Goal: Navigation & Orientation: Find specific page/section

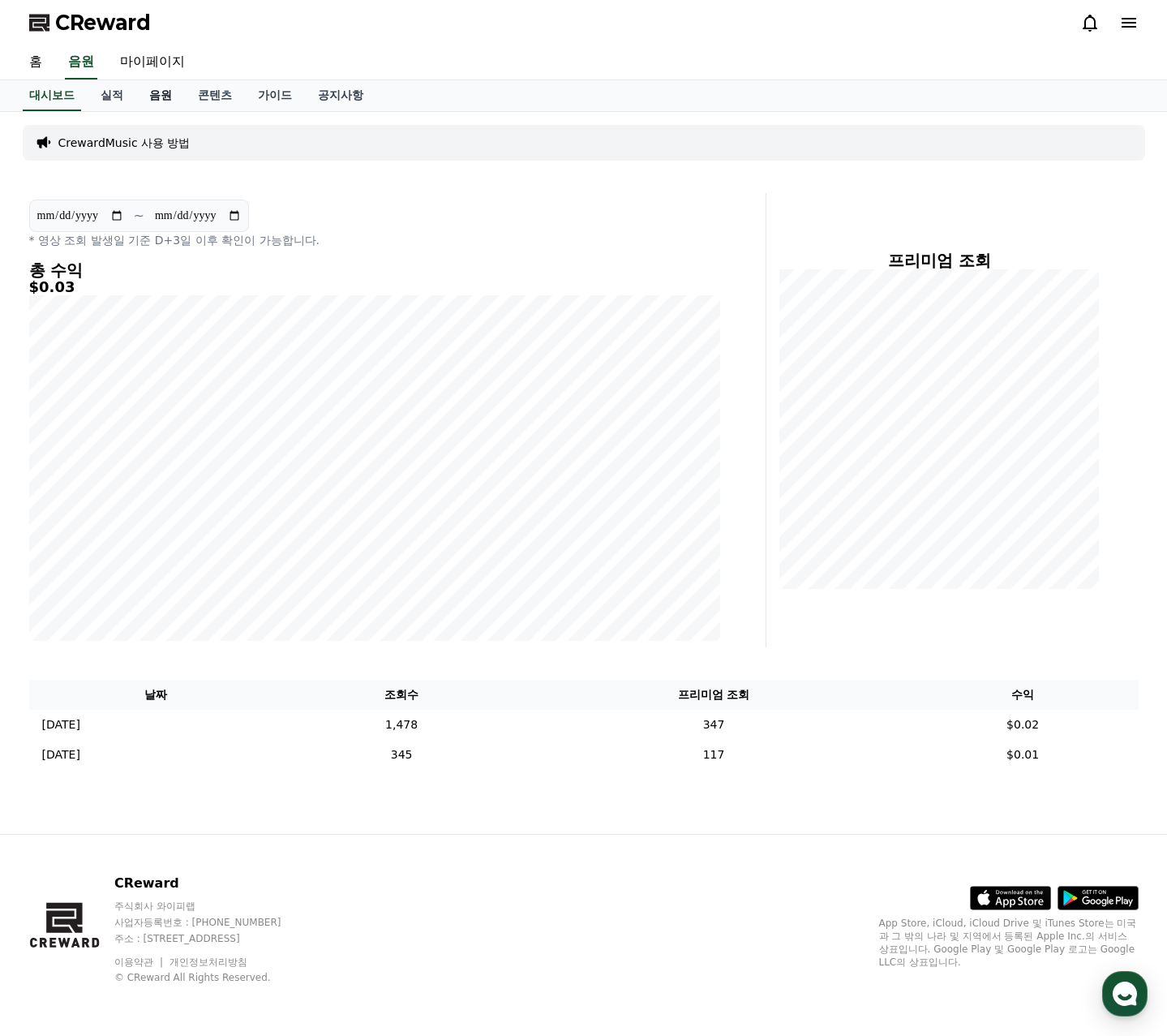
click at [159, 95] on link "음원" at bounding box center [160, 95] width 49 height 31
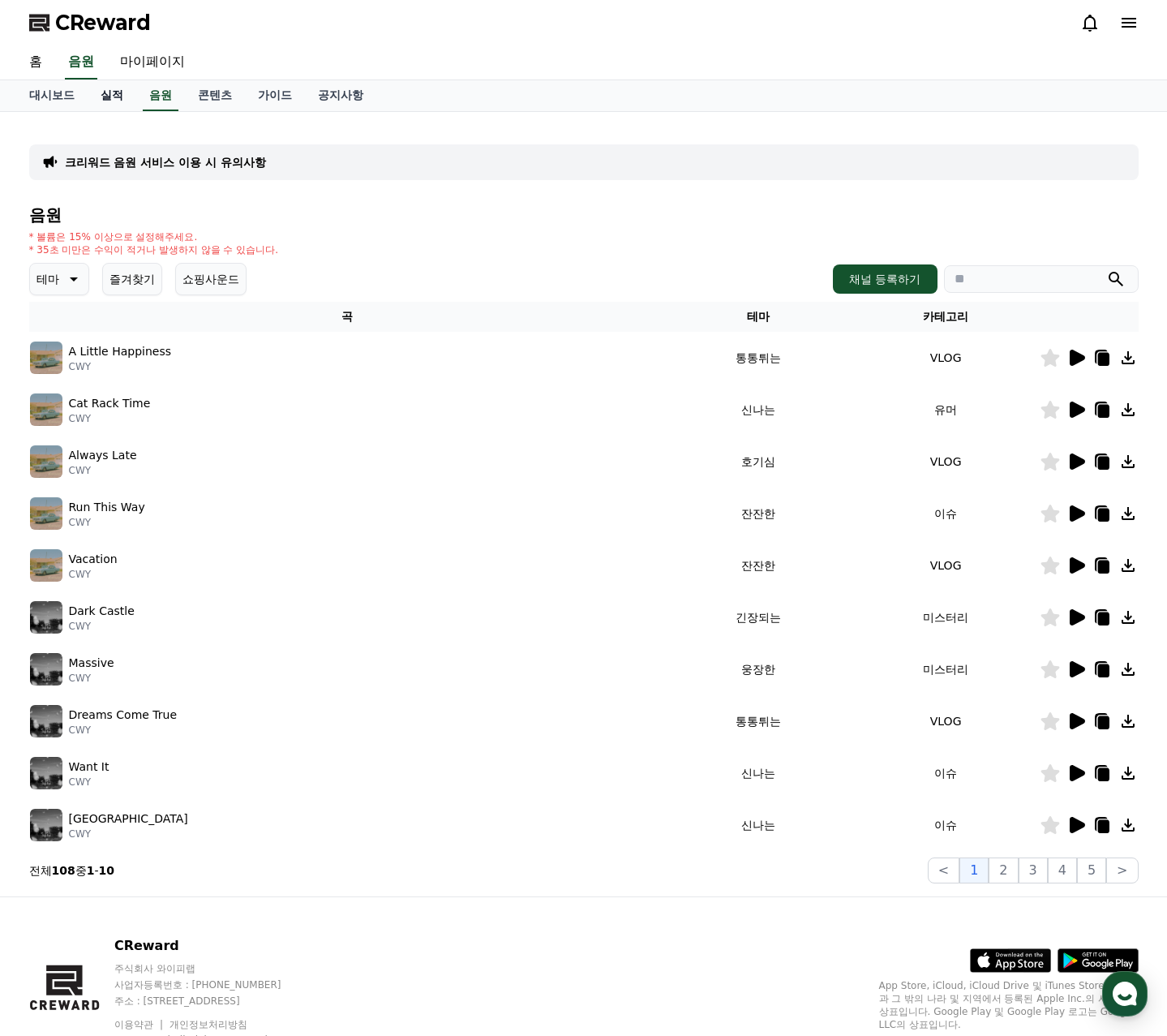
click at [107, 99] on link "실적" at bounding box center [111, 95] width 49 height 31
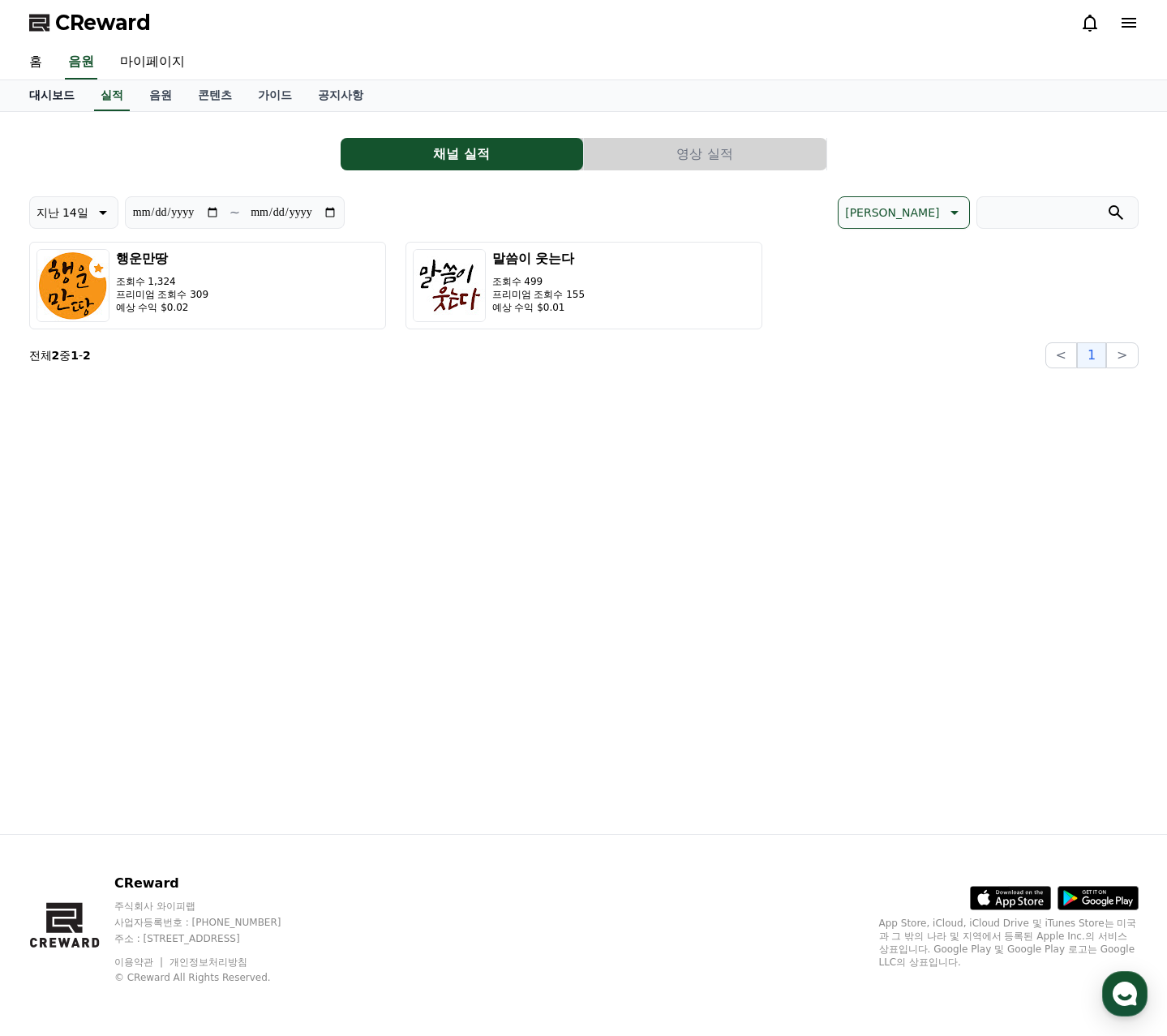
click at [52, 101] on link "대시보드" at bounding box center [52, 95] width 71 height 31
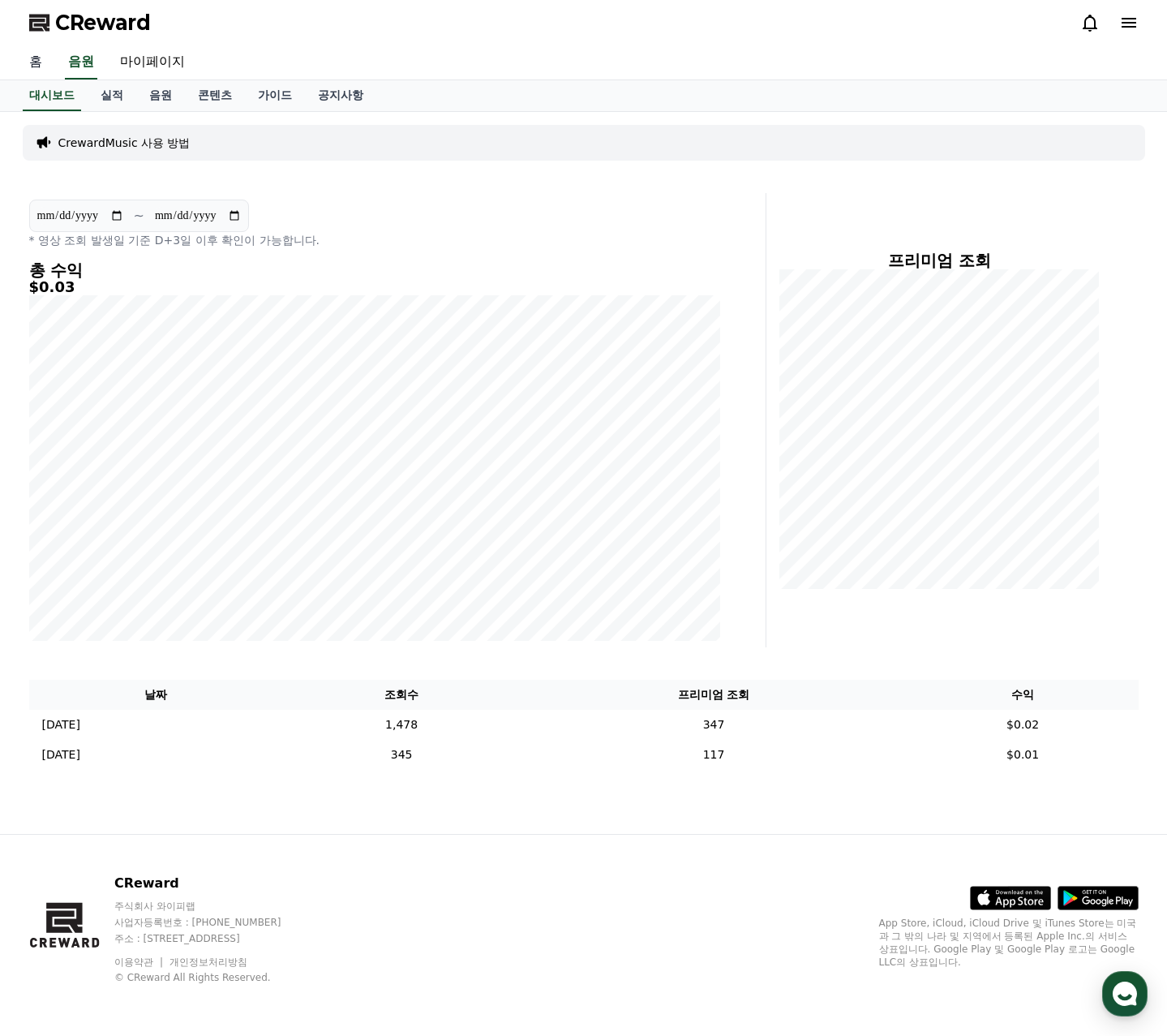
click at [27, 58] on link "홈" at bounding box center [36, 62] width 39 height 34
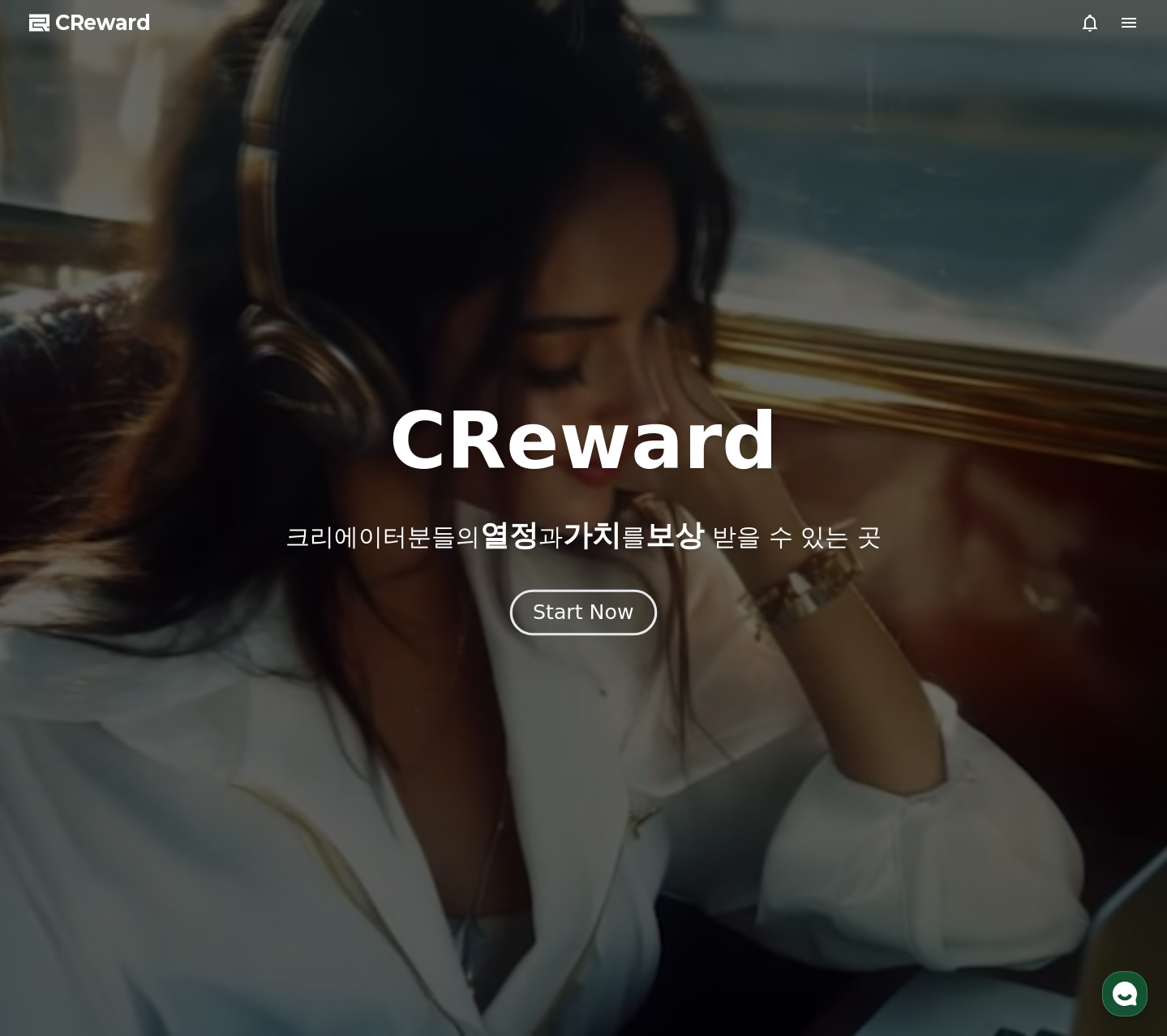
click at [590, 604] on div "Start Now" at bounding box center [583, 612] width 101 height 28
